Goal: Obtain resource: Download file/media

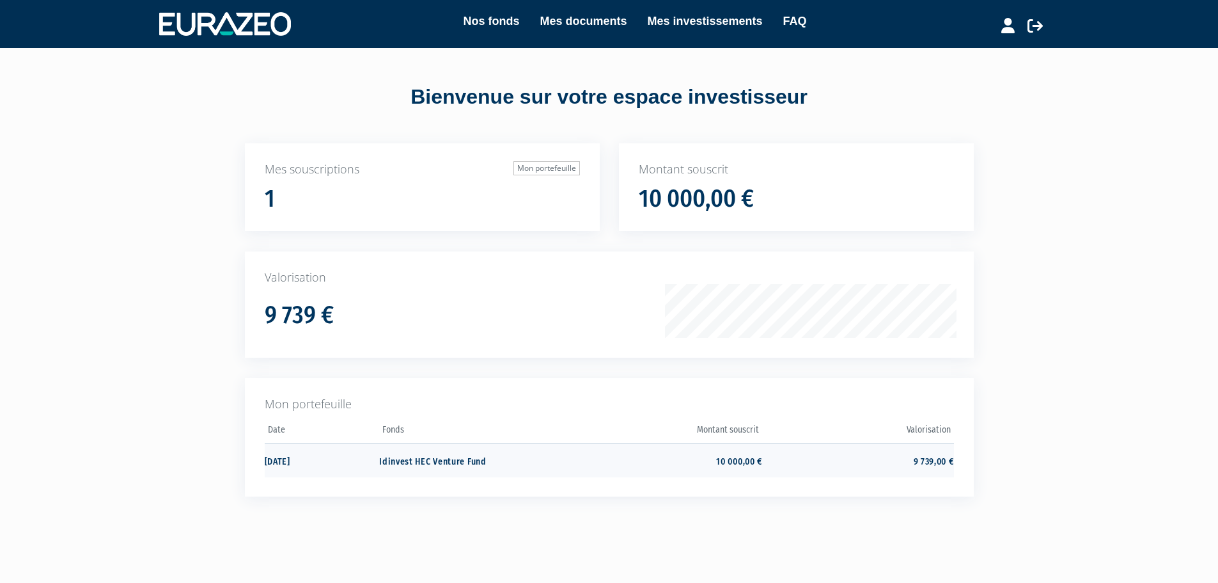
click at [932, 462] on td "9 739,00 €" at bounding box center [857, 460] width 191 height 34
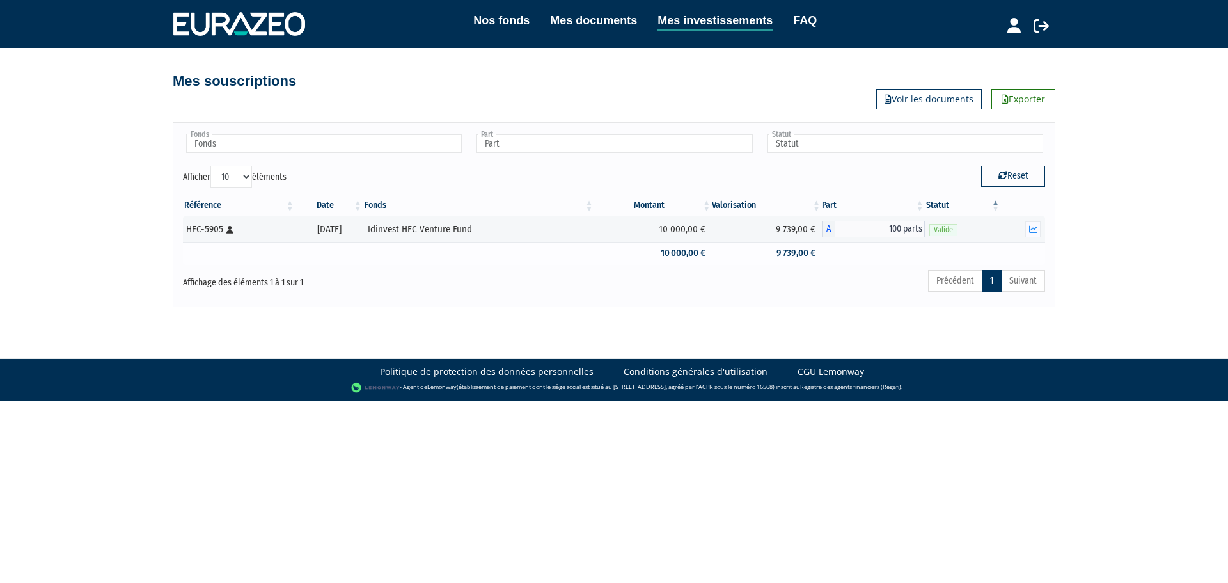
click at [802, 251] on td "9 739,00 €" at bounding box center [767, 253] width 110 height 22
click at [577, 15] on link "Mes documents" at bounding box center [593, 21] width 87 height 18
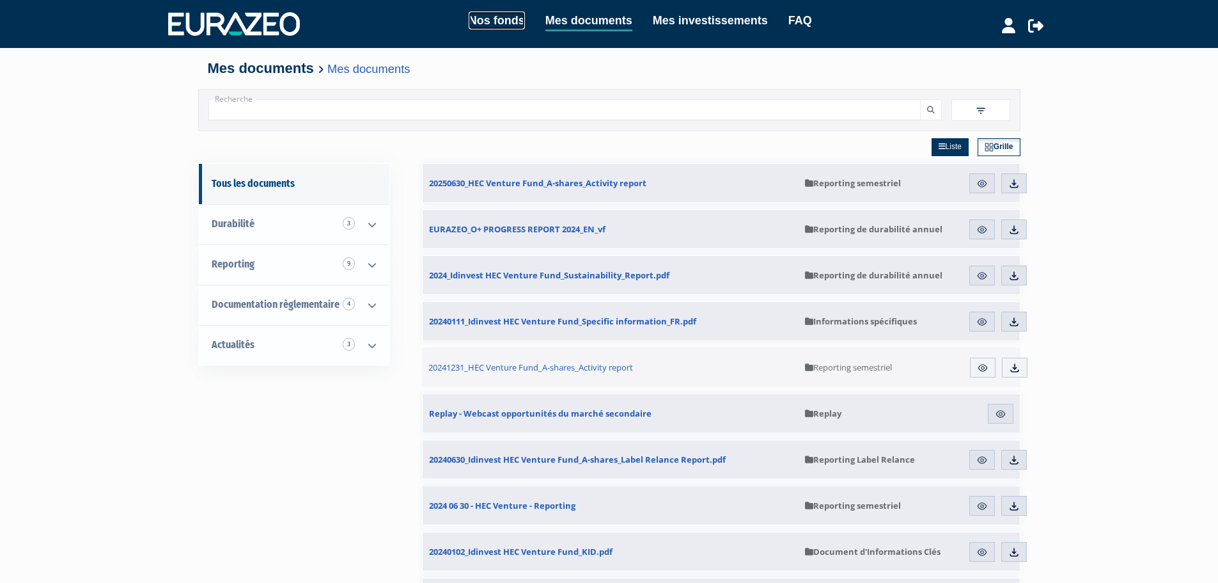
click at [480, 19] on link "Nos fonds" at bounding box center [497, 21] width 56 height 18
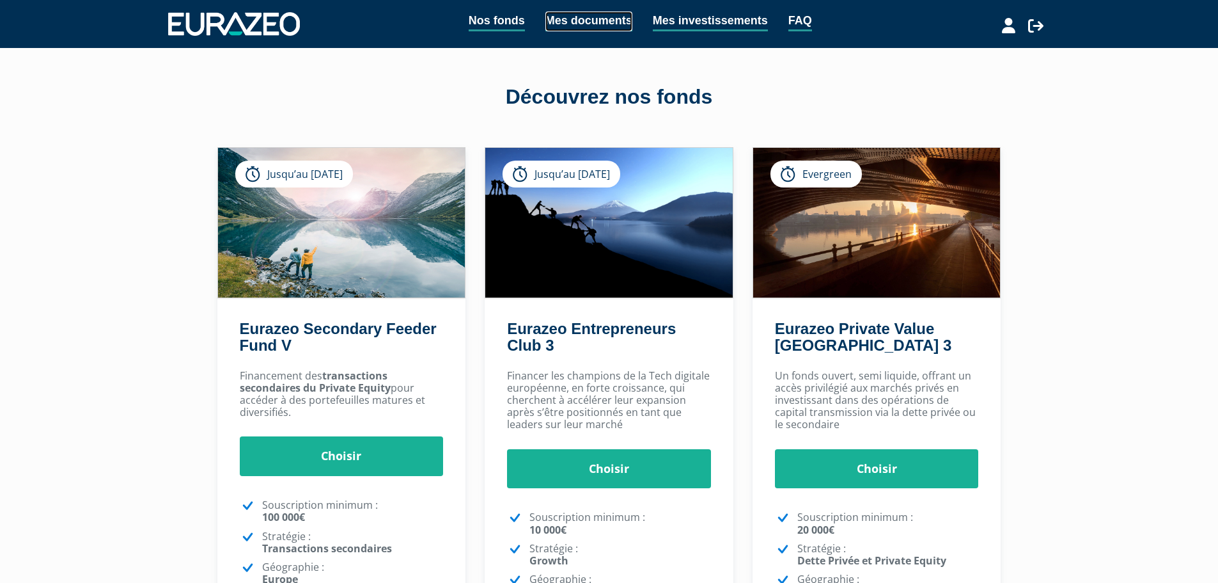
click at [597, 17] on link "Mes documents" at bounding box center [589, 22] width 87 height 20
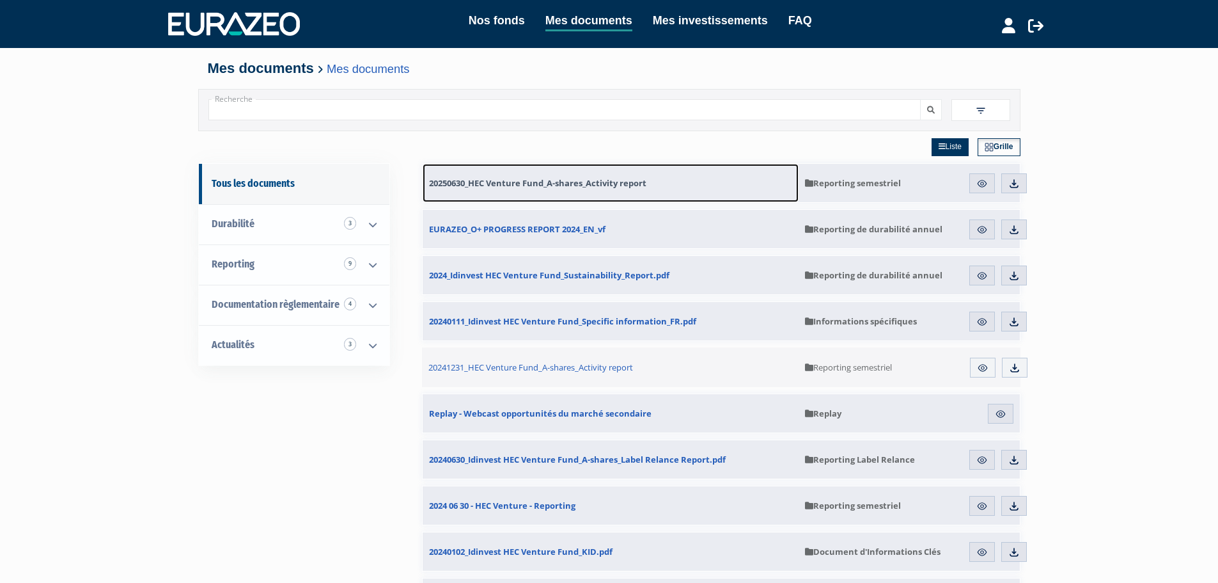
click at [589, 180] on span "20250630_HEC Venture Fund_A-shares_Activity report" at bounding box center [537, 183] width 217 height 12
